Goal: Task Accomplishment & Management: Use online tool/utility

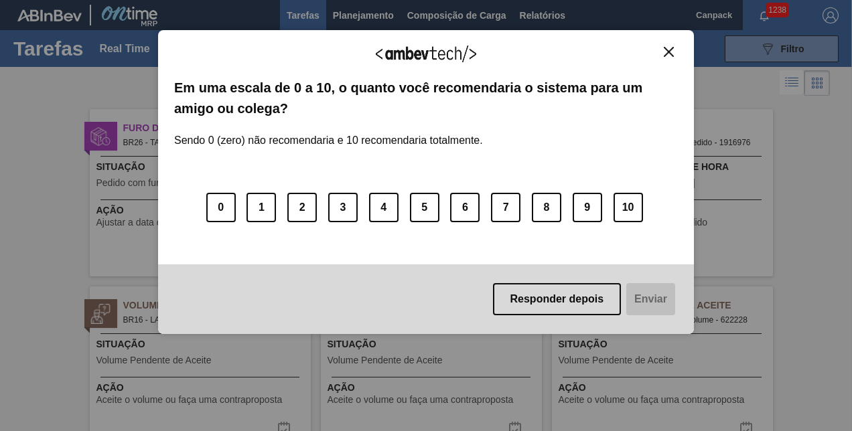
click at [666, 52] on img "Close" at bounding box center [669, 52] width 10 height 10
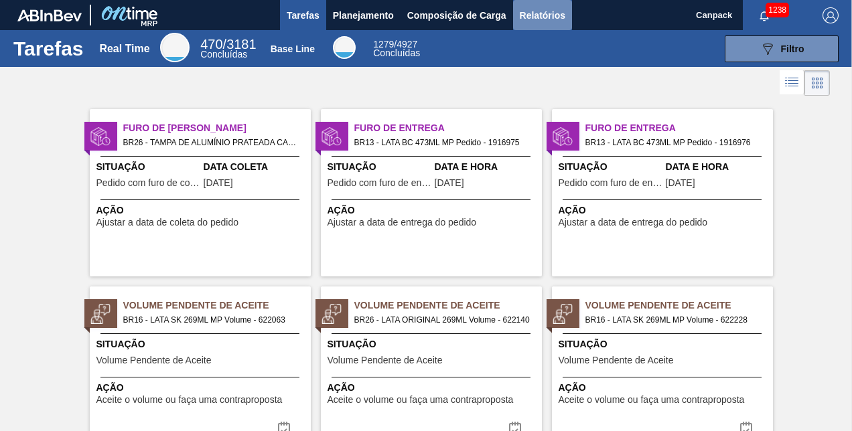
click at [529, 13] on span "Relatórios" at bounding box center [543, 15] width 46 height 16
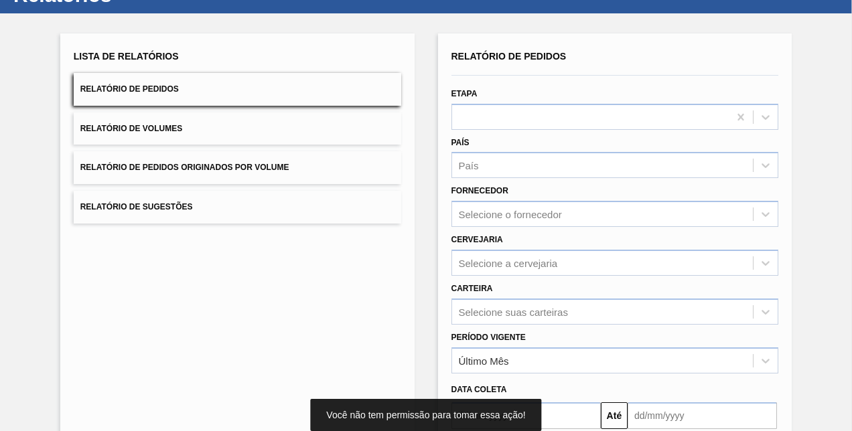
scroll to position [188, 0]
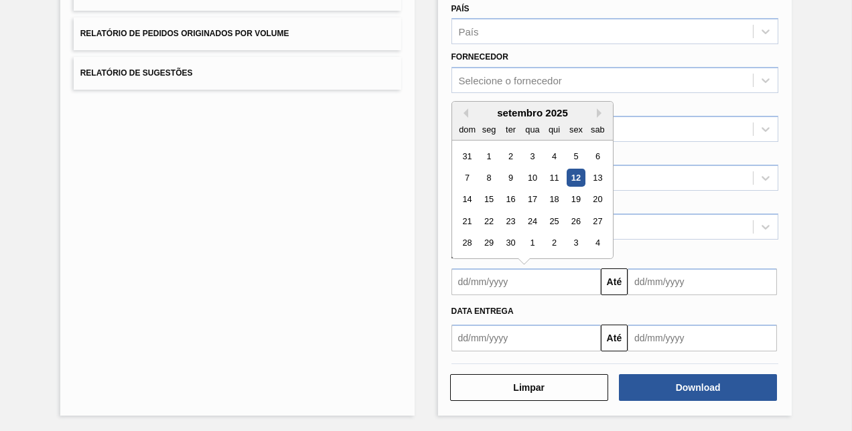
click at [507, 281] on input "text" at bounding box center [526, 282] width 149 height 27
click at [575, 170] on div "12" at bounding box center [576, 178] width 18 height 18
type input "[DATE]"
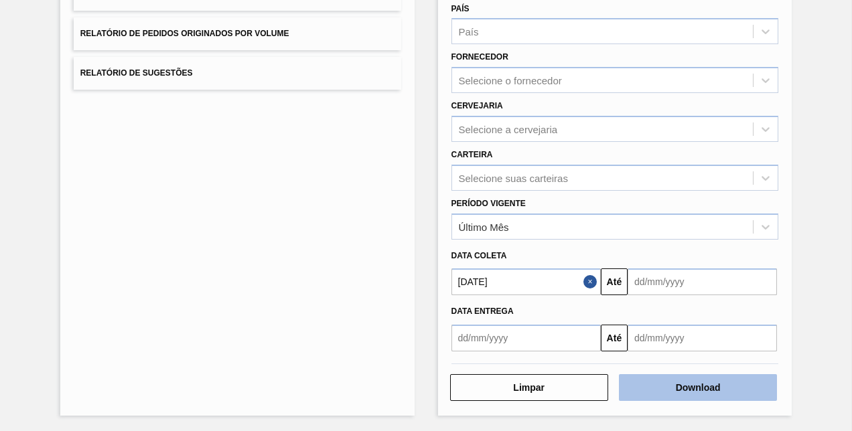
click at [685, 375] on button "Download" at bounding box center [698, 388] width 158 height 27
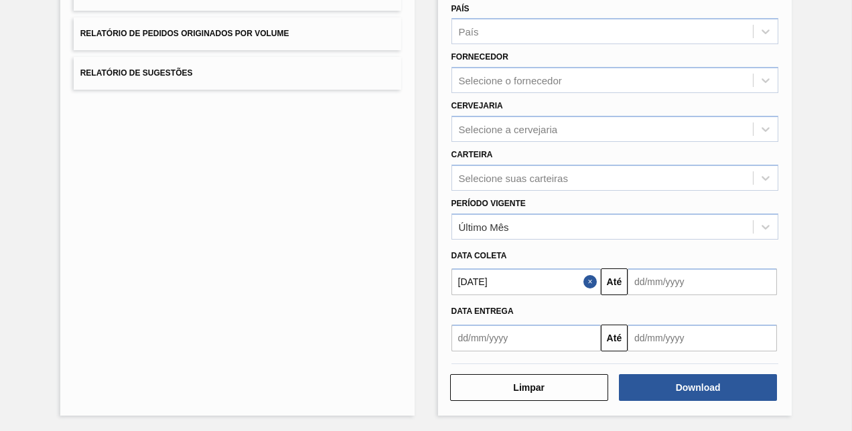
scroll to position [0, 0]
